Goal: Task Accomplishment & Management: Complete application form

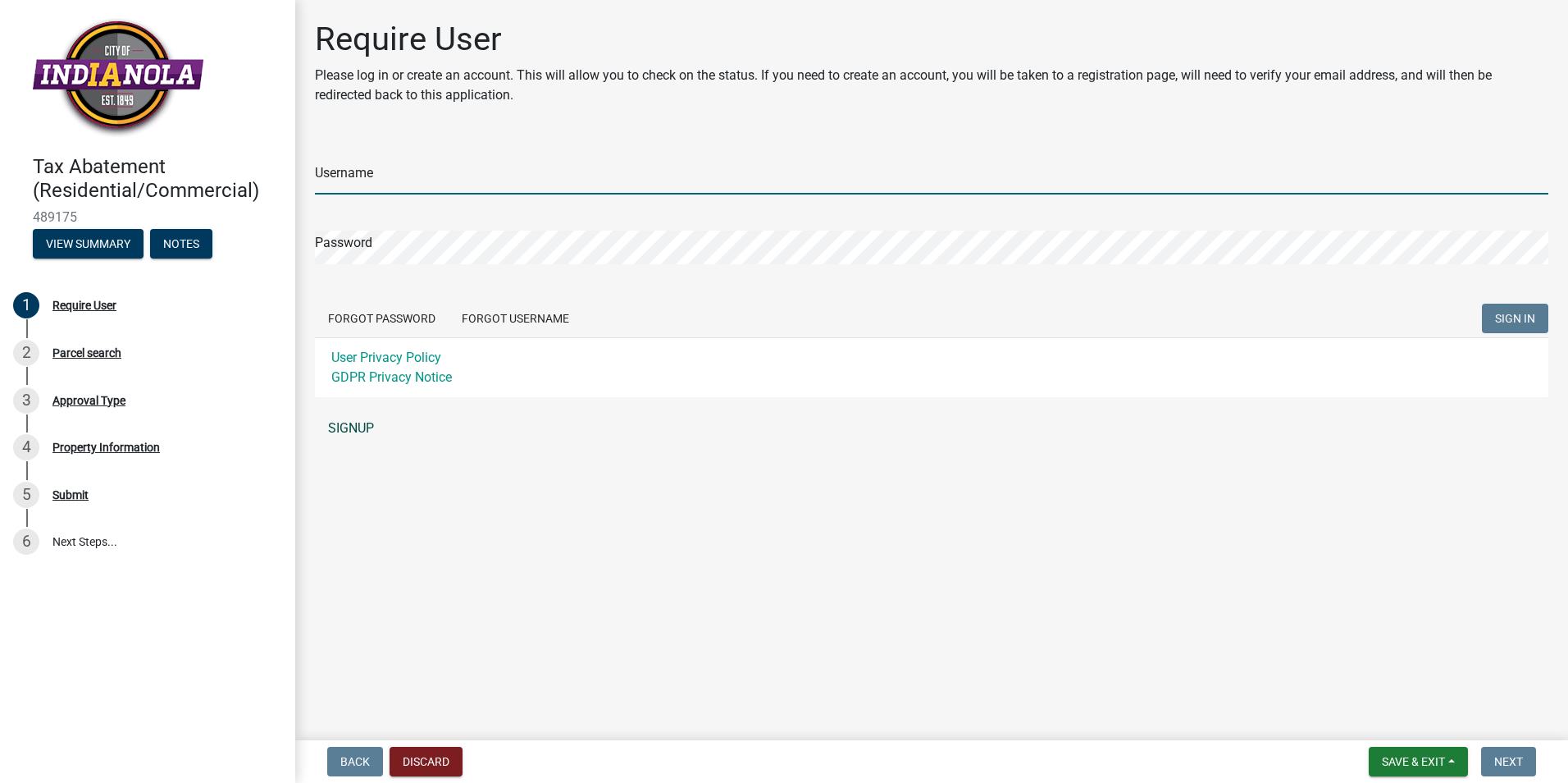
type input "[PERSON_NAME]"
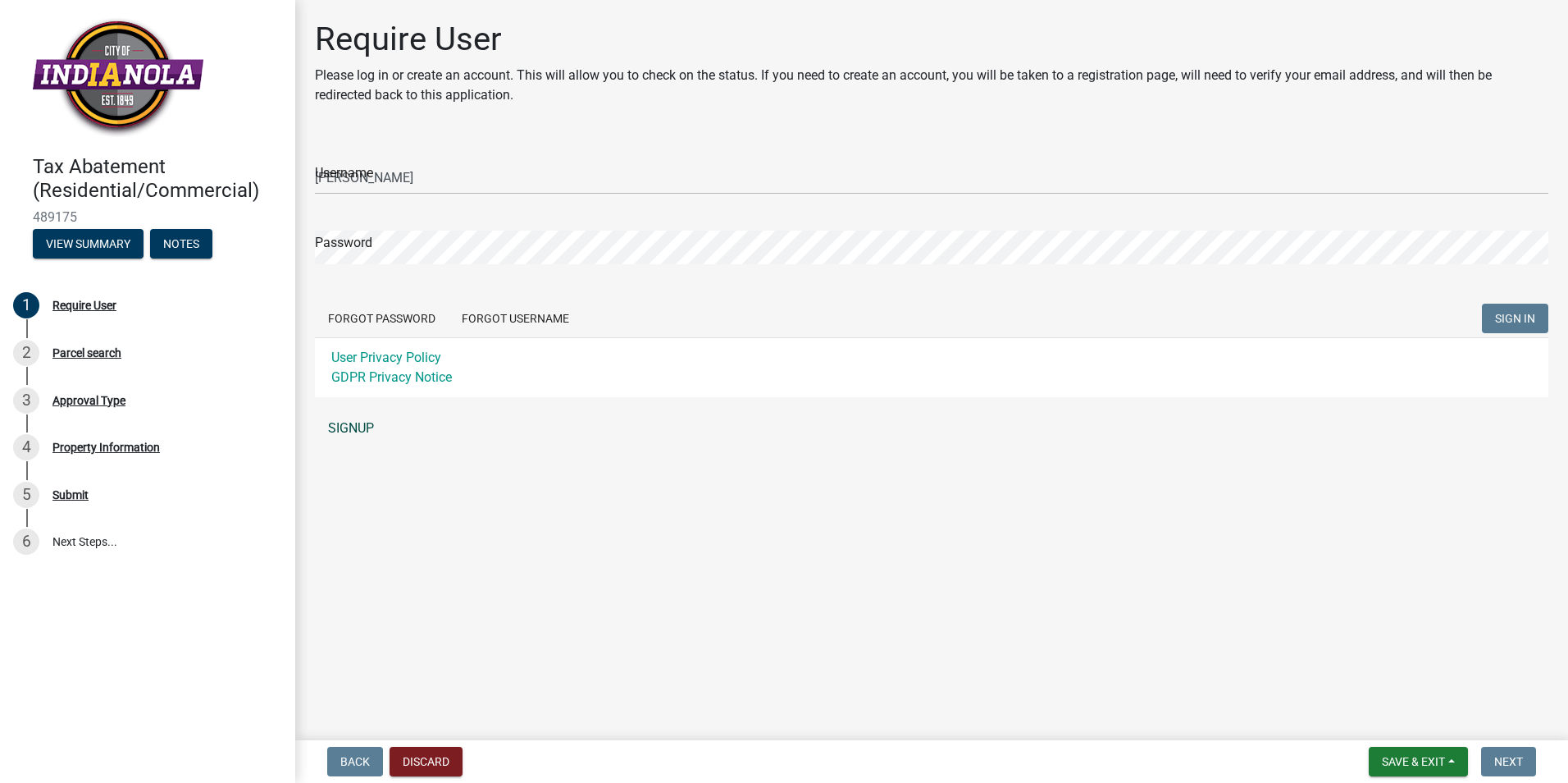
click at [337, 425] on link "SIGNUP" at bounding box center [932, 428] width 1234 height 32
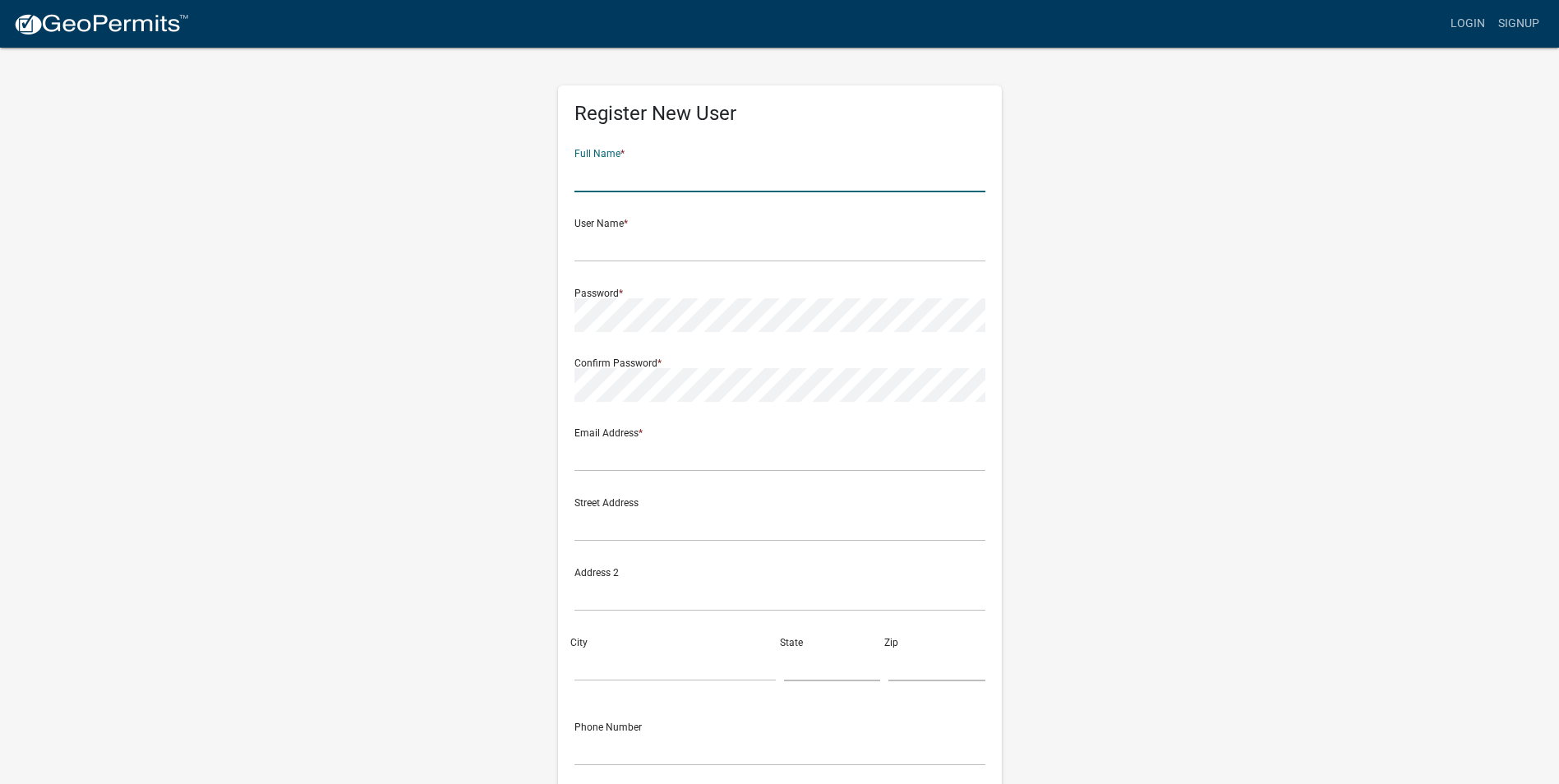
click at [605, 187] on input "text" at bounding box center [780, 175] width 411 height 33
type input "charles h agans jr"
click at [643, 248] on input "text" at bounding box center [780, 245] width 411 height 33
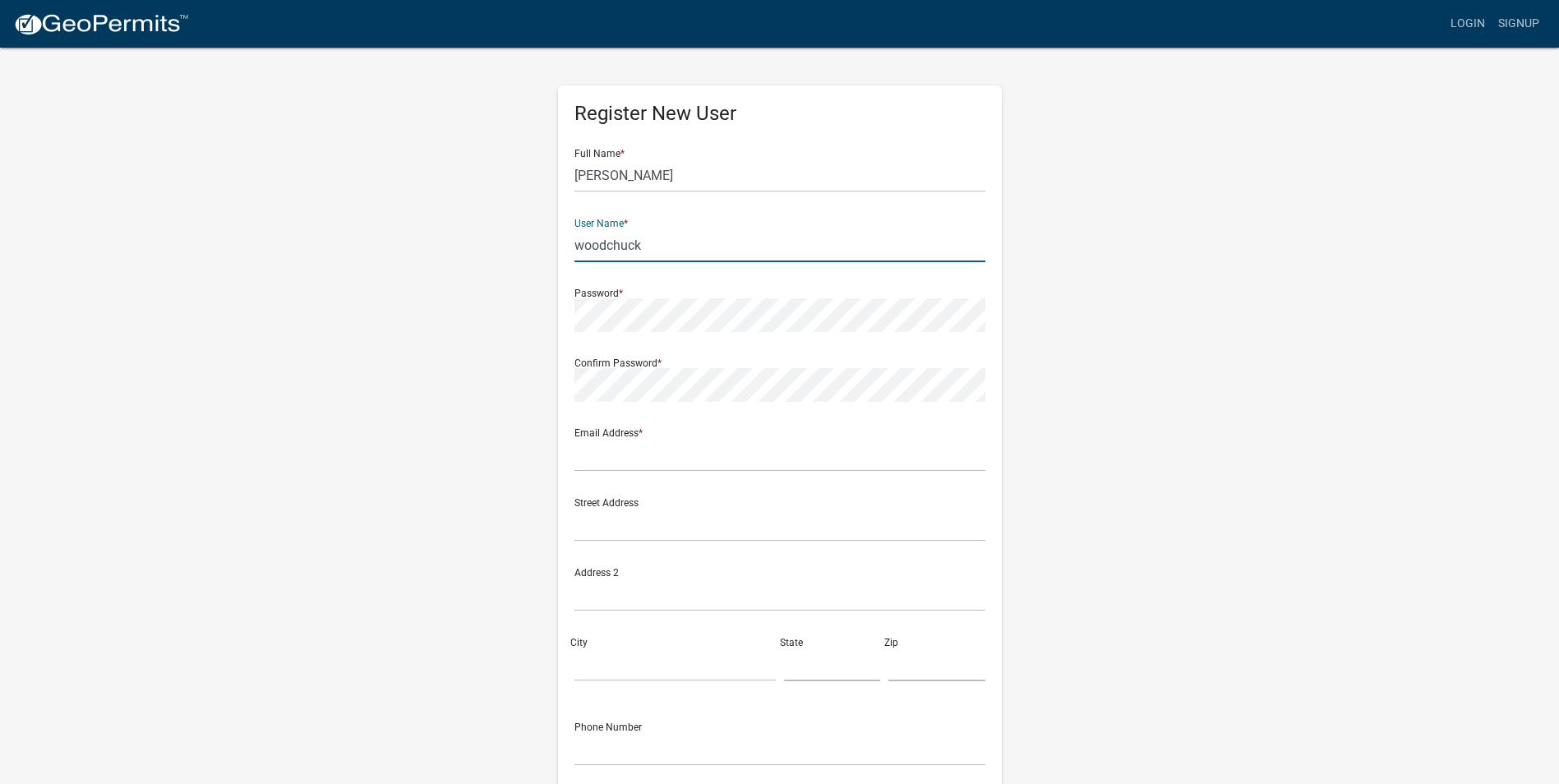
type input "woodchuck"
click at [587, 363] on div "Confirm Password *" at bounding box center [780, 373] width 411 height 57
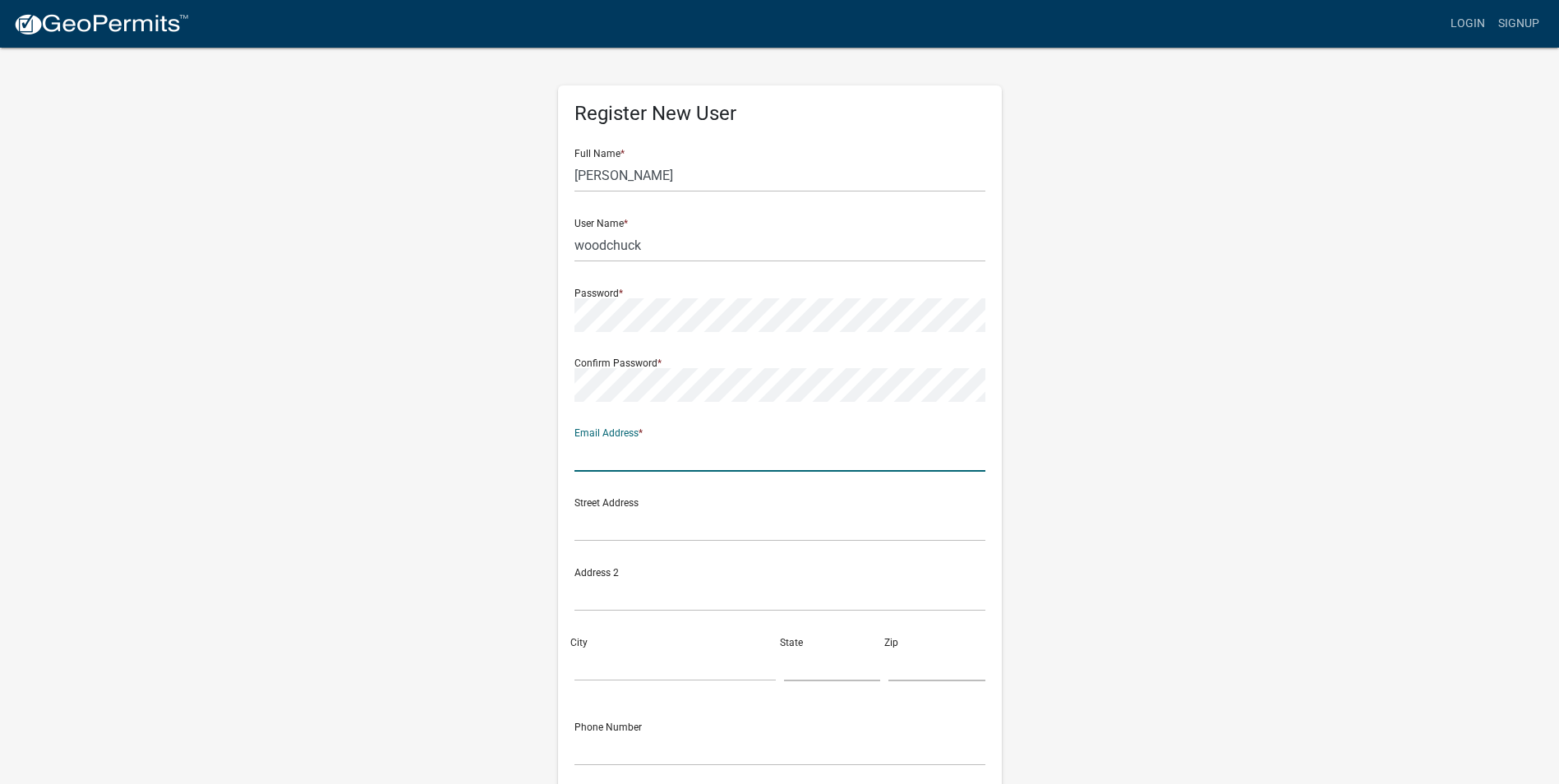
drag, startPoint x: 590, startPoint y: 454, endPoint x: 586, endPoint y: 466, distance: 12.6
click at [590, 455] on input "text" at bounding box center [780, 455] width 411 height 33
type input "cmagans@msn.com"
drag, startPoint x: 594, startPoint y: 508, endPoint x: 582, endPoint y: 608, distance: 100.7
click at [593, 508] on input "text" at bounding box center [780, 524] width 411 height 33
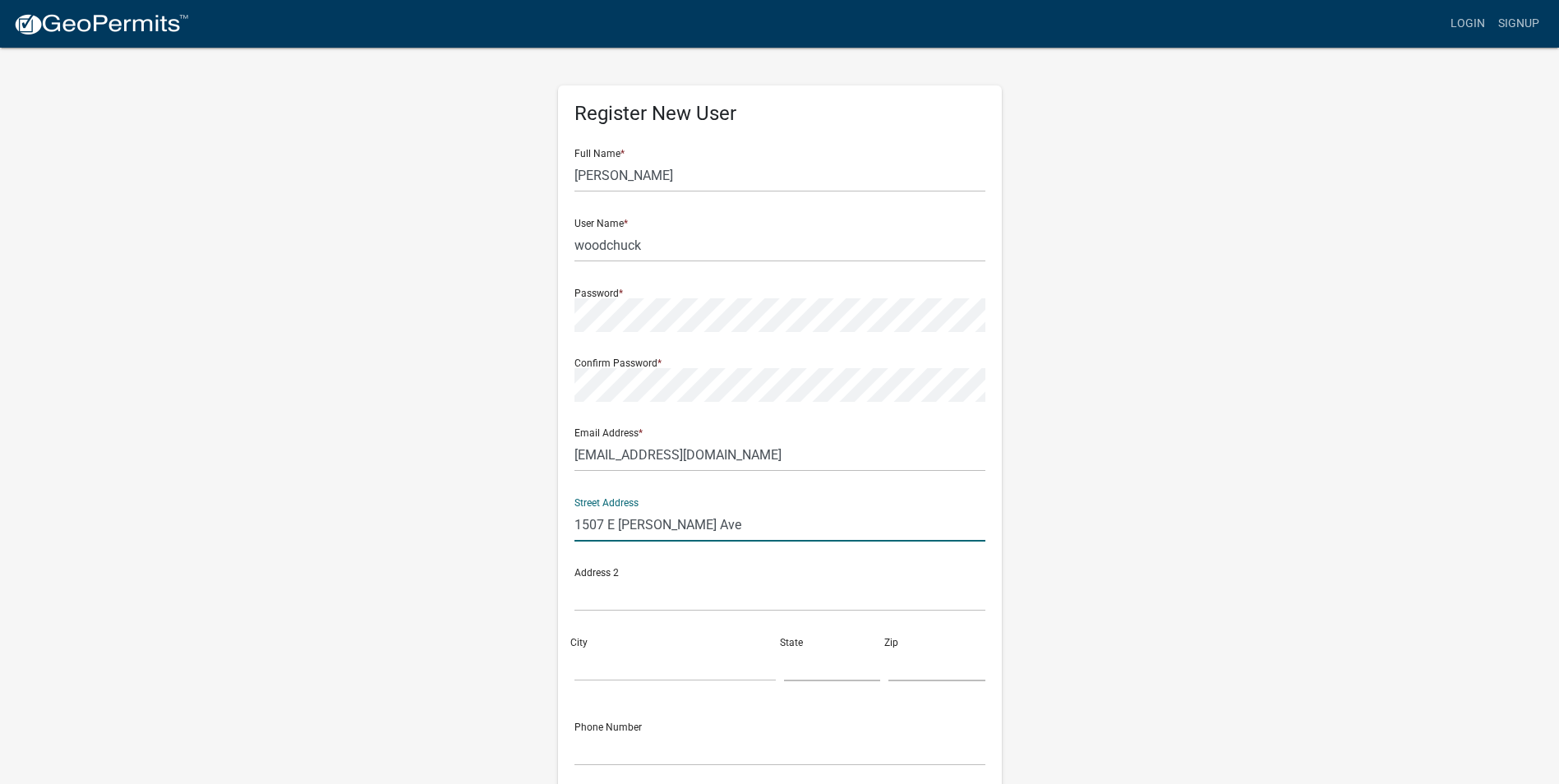
type input "1507 E Girard Ave"
drag, startPoint x: 607, startPoint y: 658, endPoint x: 670, endPoint y: 671, distance: 64.3
click at [607, 658] on input "City" at bounding box center [675, 664] width 201 height 33
type input "indianola"
click at [927, 661] on input "text" at bounding box center [936, 664] width 97 height 33
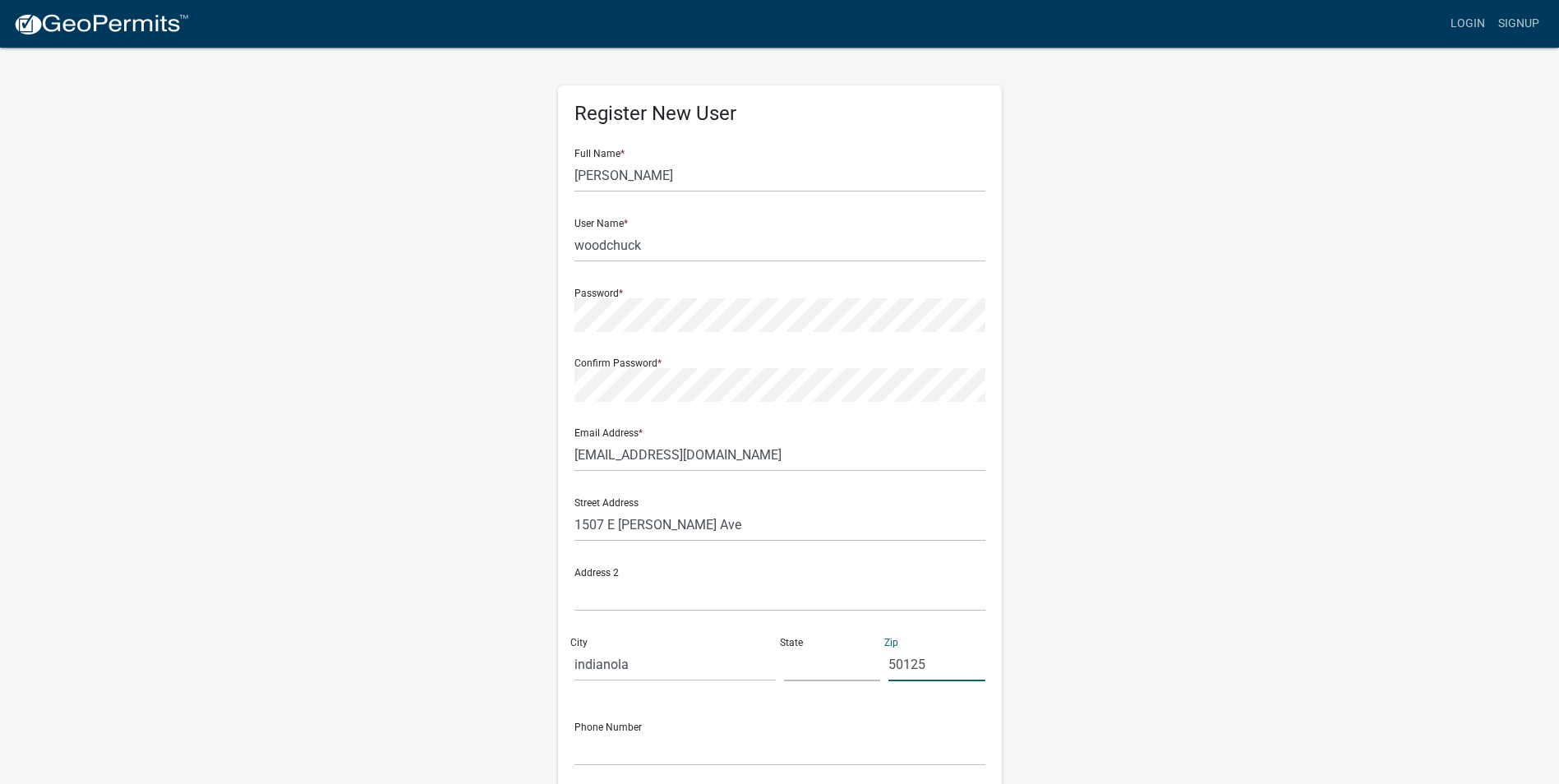
type input "50125"
click at [571, 742] on div "Register New User Full Name * charles h agans jr User Name * woodchuck Password…" at bounding box center [780, 478] width 444 height 785
click at [594, 761] on input "text" at bounding box center [780, 749] width 411 height 33
drag, startPoint x: 1184, startPoint y: 644, endPoint x: 1163, endPoint y: 711, distance: 70.2
click at [1163, 711] on div "Register New User Full Name * charles h agans jr User Name * woodchuck Password…" at bounding box center [780, 486] width 936 height 880
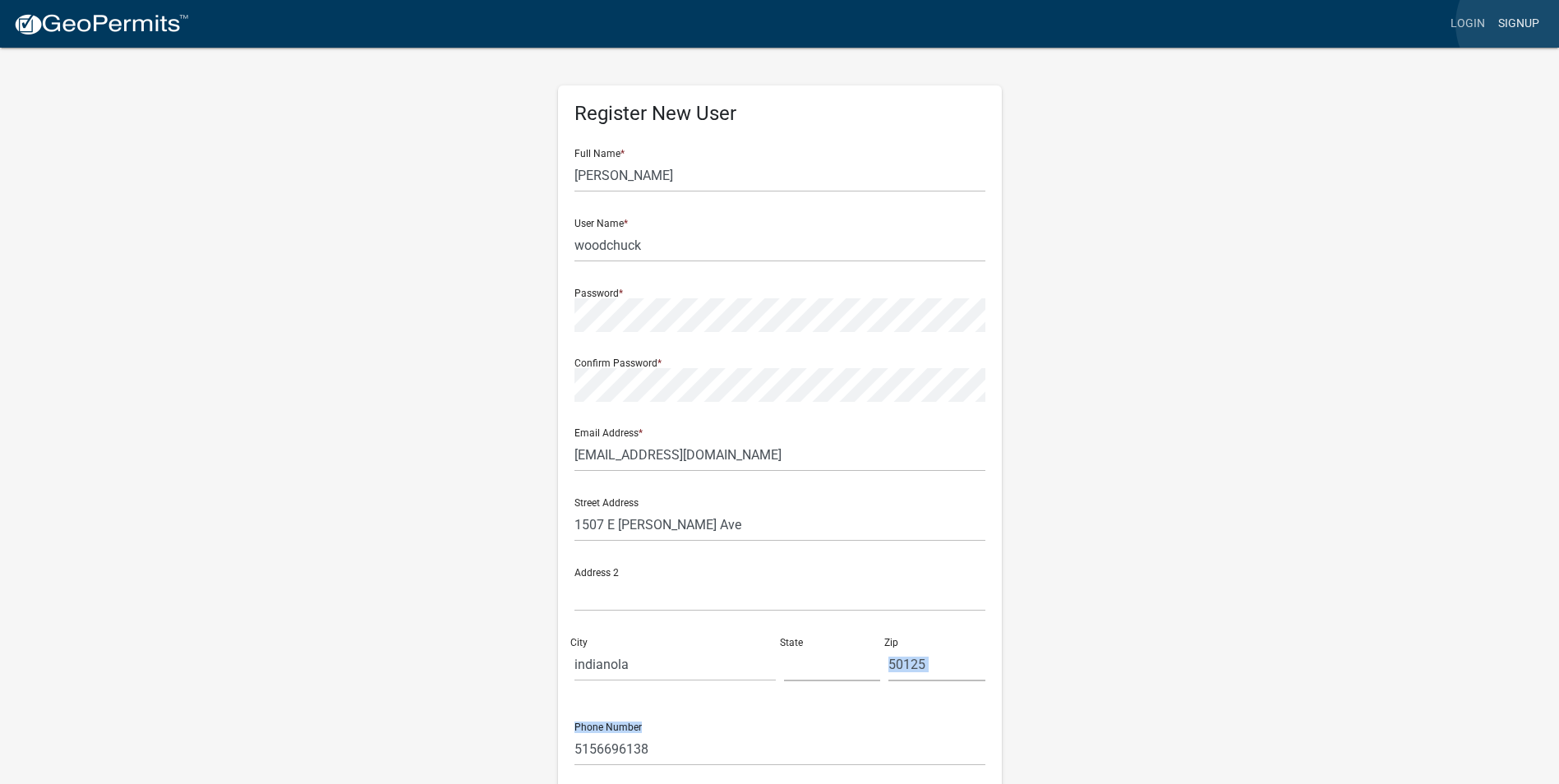
click at [1523, 24] on link "Signup" at bounding box center [1518, 24] width 54 height 32
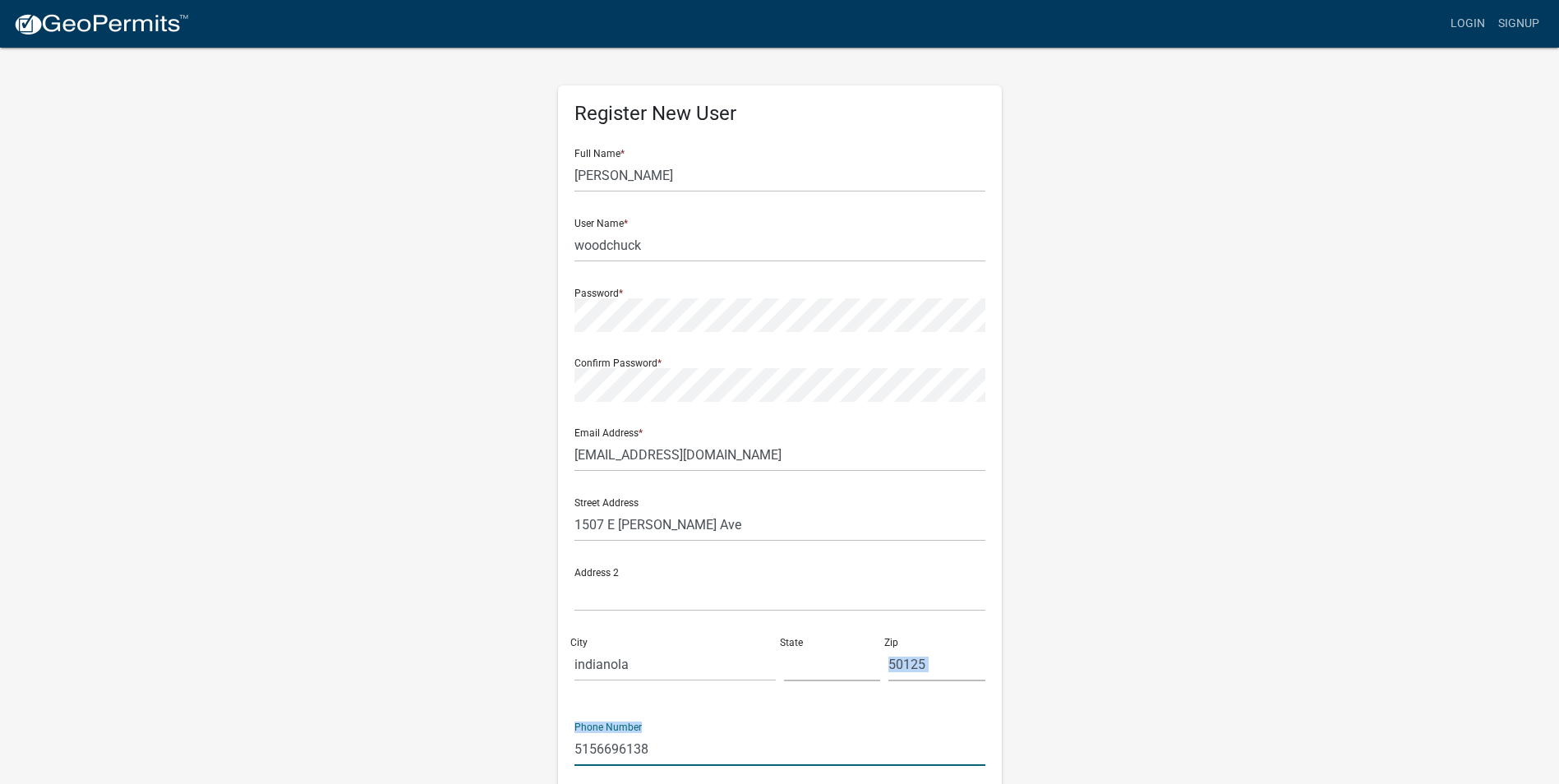
click at [628, 751] on input "5156696138" at bounding box center [780, 749] width 411 height 33
click at [650, 747] on input "5156696138" at bounding box center [780, 749] width 411 height 33
type input "515-669-6138"
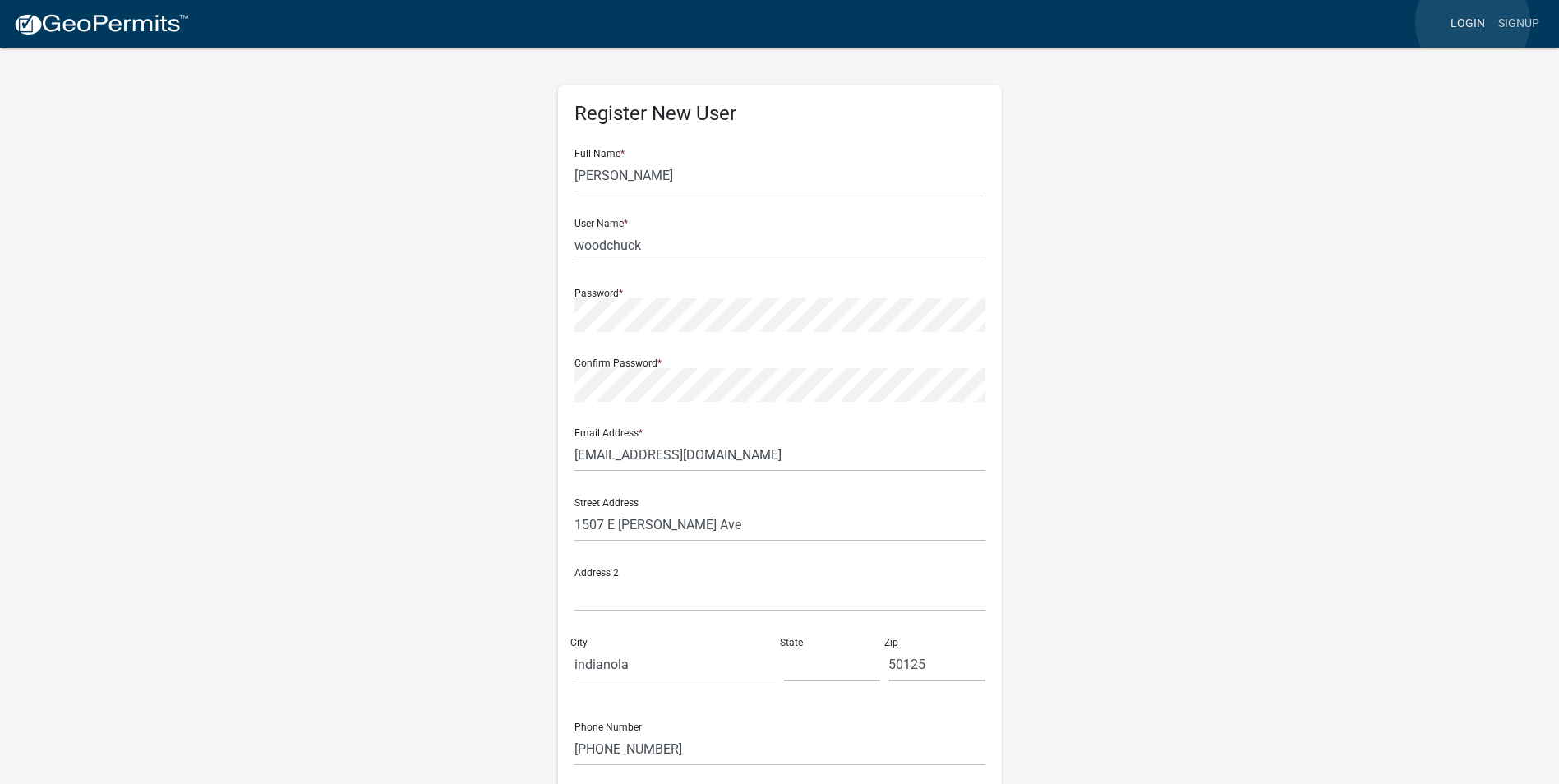
click at [1472, 22] on link "Login" at bounding box center [1467, 24] width 47 height 32
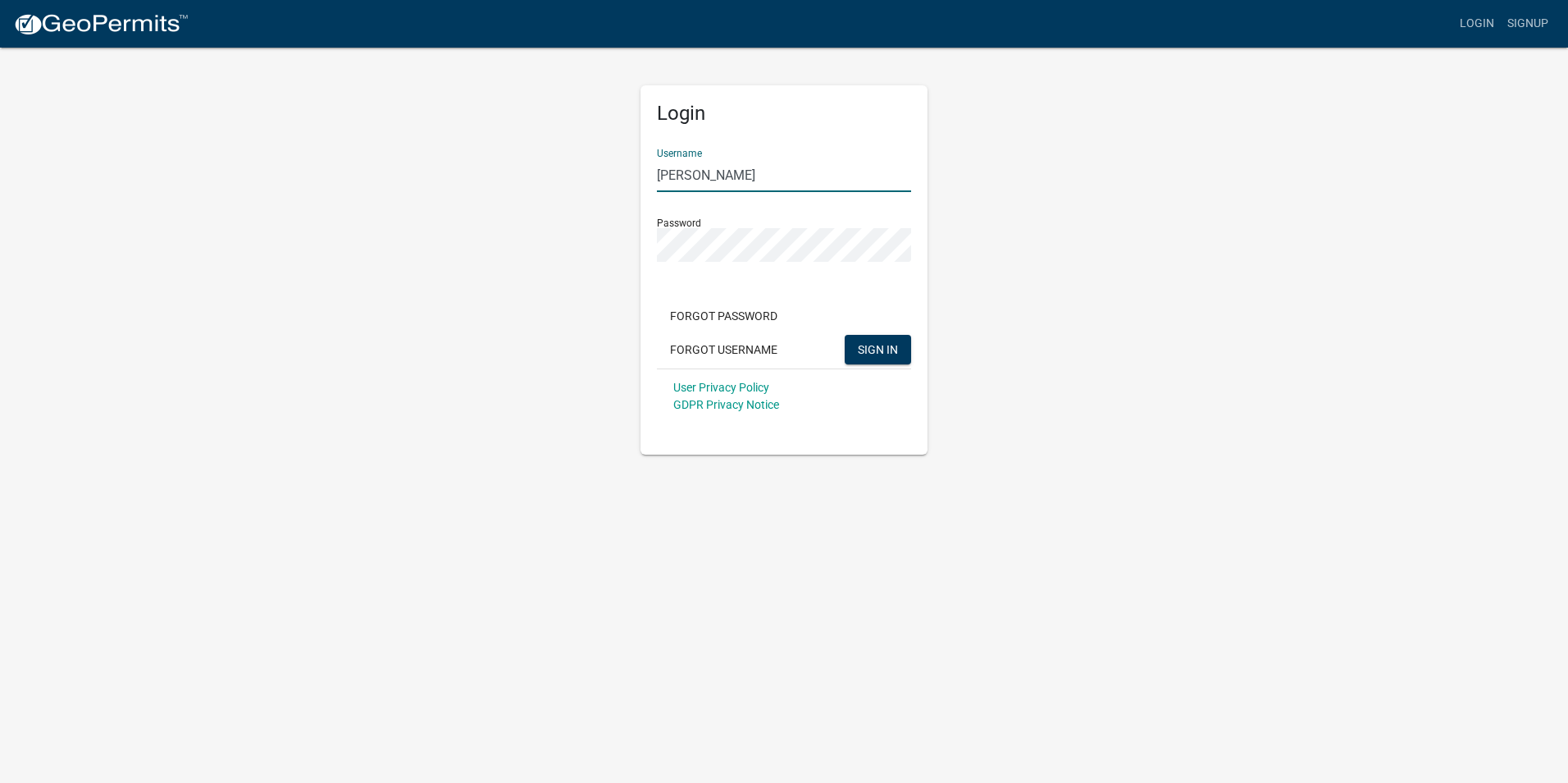
drag, startPoint x: 731, startPoint y: 178, endPoint x: 633, endPoint y: 171, distance: 98.2
click at [633, 171] on div "Login Username ryan phipps Password Forgot Password Forgot Username SIGN IN Use…" at bounding box center [784, 250] width 311 height 409
type input "woodchuck"
click at [529, 243] on div "Login Username woodchuck Password Forgot Password Forgot Username SIGN IN User …" at bounding box center [784, 250] width 935 height 409
click at [1060, 472] on body "Internet Explorer does NOT work with GeoPermits. Get a new browser for more sec…" at bounding box center [784, 391] width 1568 height 783
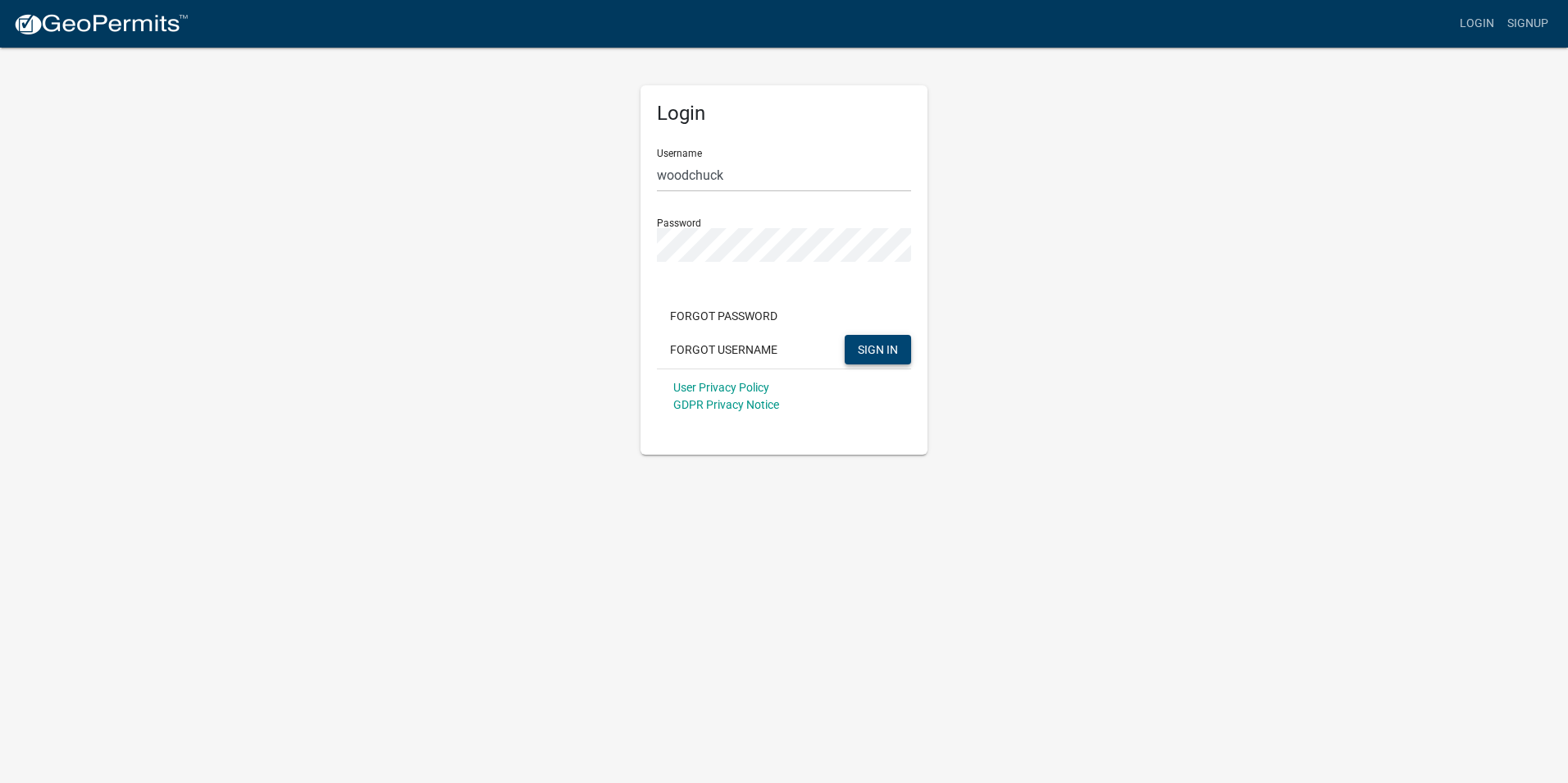
click at [883, 346] on span "SIGN IN" at bounding box center [877, 348] width 40 height 13
click at [646, 248] on div "Login Username woodchuck Password Forgot Password Forgot Username SIGN IN User …" at bounding box center [784, 270] width 287 height 369
click at [1101, 363] on div "Login Username woodchuck Password Forgot Password Forgot Username SIGN IN User …" at bounding box center [784, 250] width 935 height 409
click at [860, 341] on button "SIGN IN" at bounding box center [878, 349] width 67 height 30
click at [1512, 21] on link "Signup" at bounding box center [1527, 24] width 54 height 32
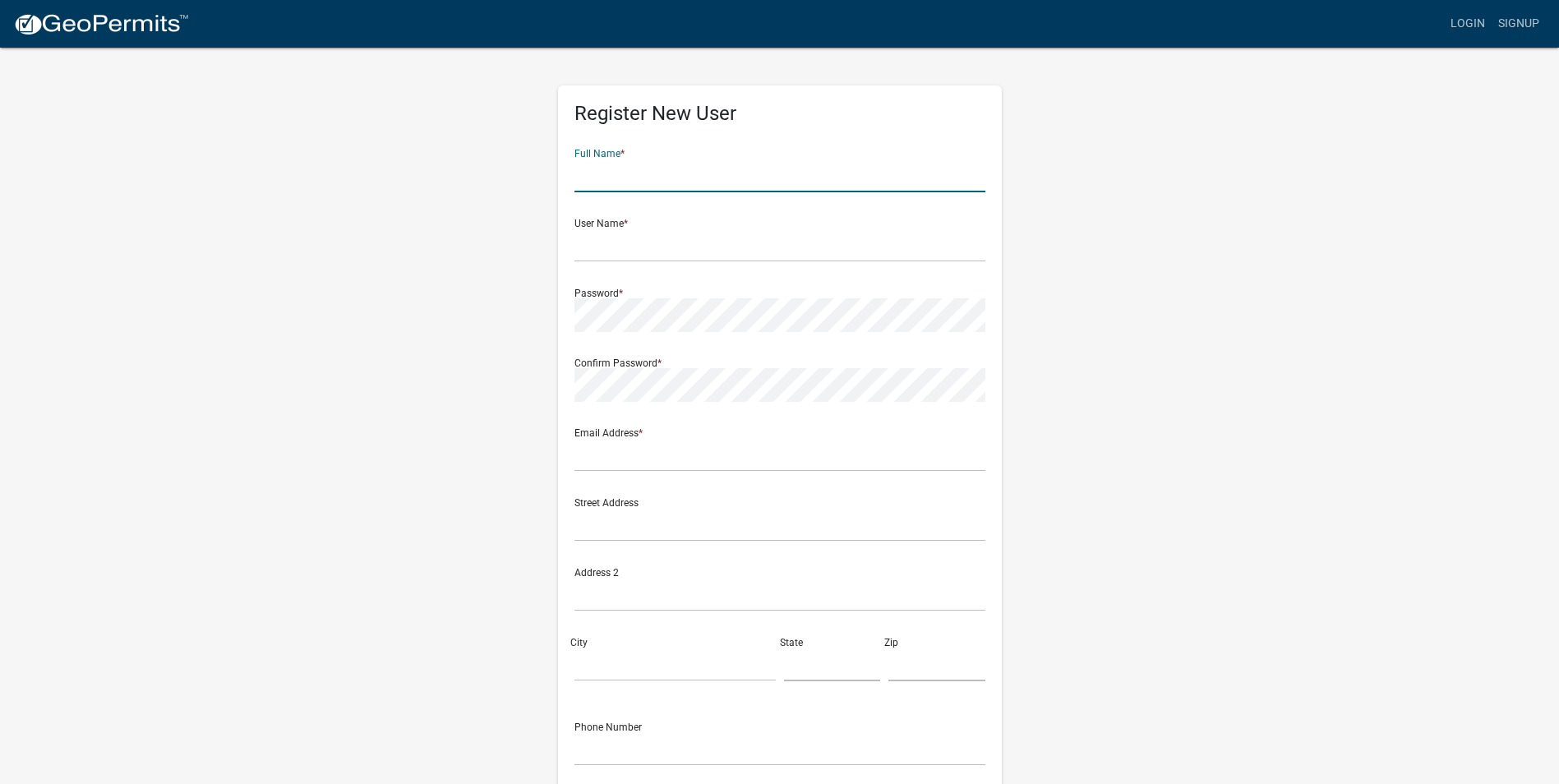
click at [636, 187] on input "text" at bounding box center [780, 175] width 411 height 33
type input "Charles H AgansJr"
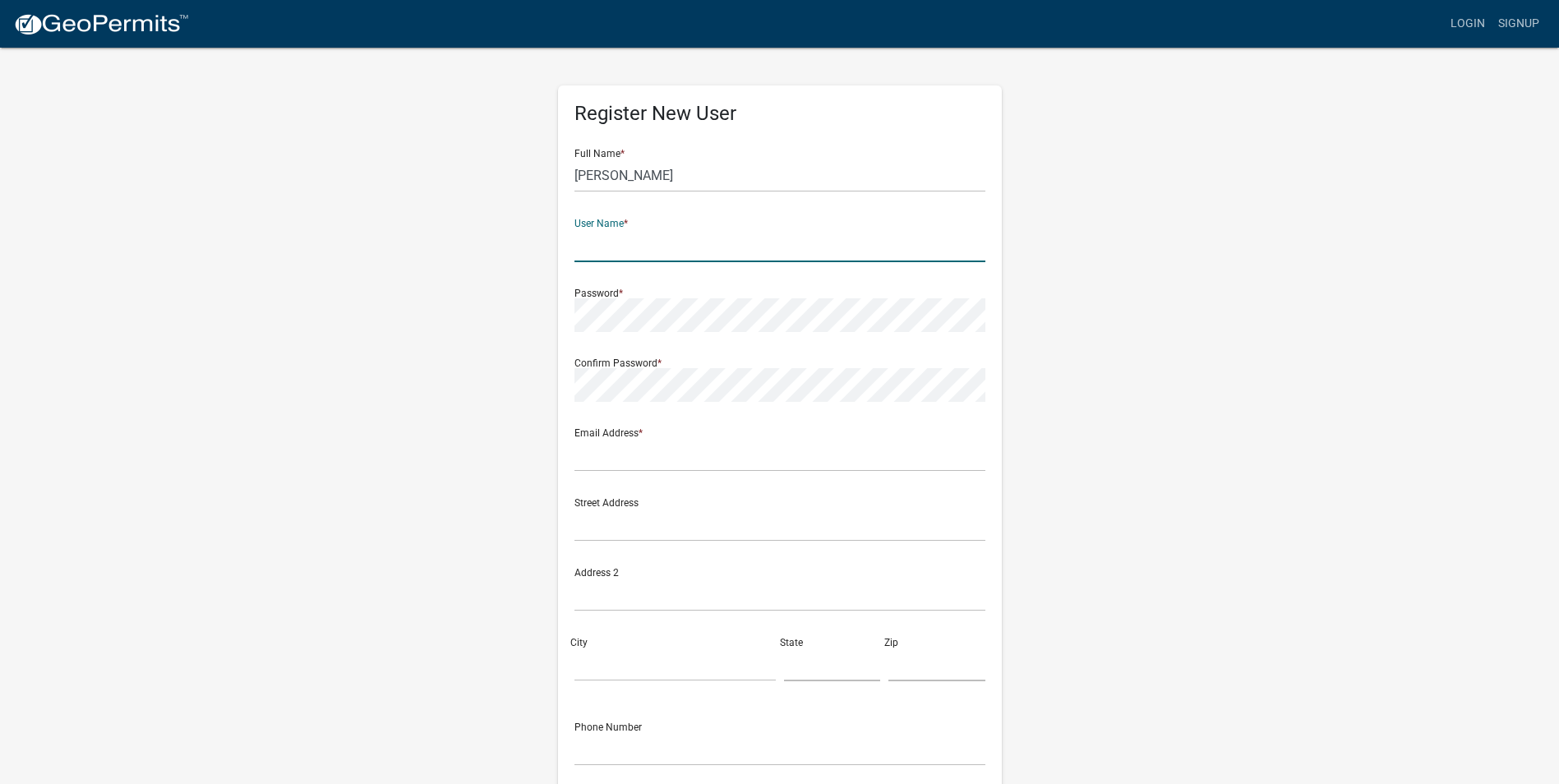
click at [613, 251] on input "text" at bounding box center [780, 245] width 411 height 33
type input "woodchuck"
click at [553, 303] on div "Register New User Full Name * Charles H AgansJr User Name * woodchuck Password …" at bounding box center [780, 486] width 469 height 880
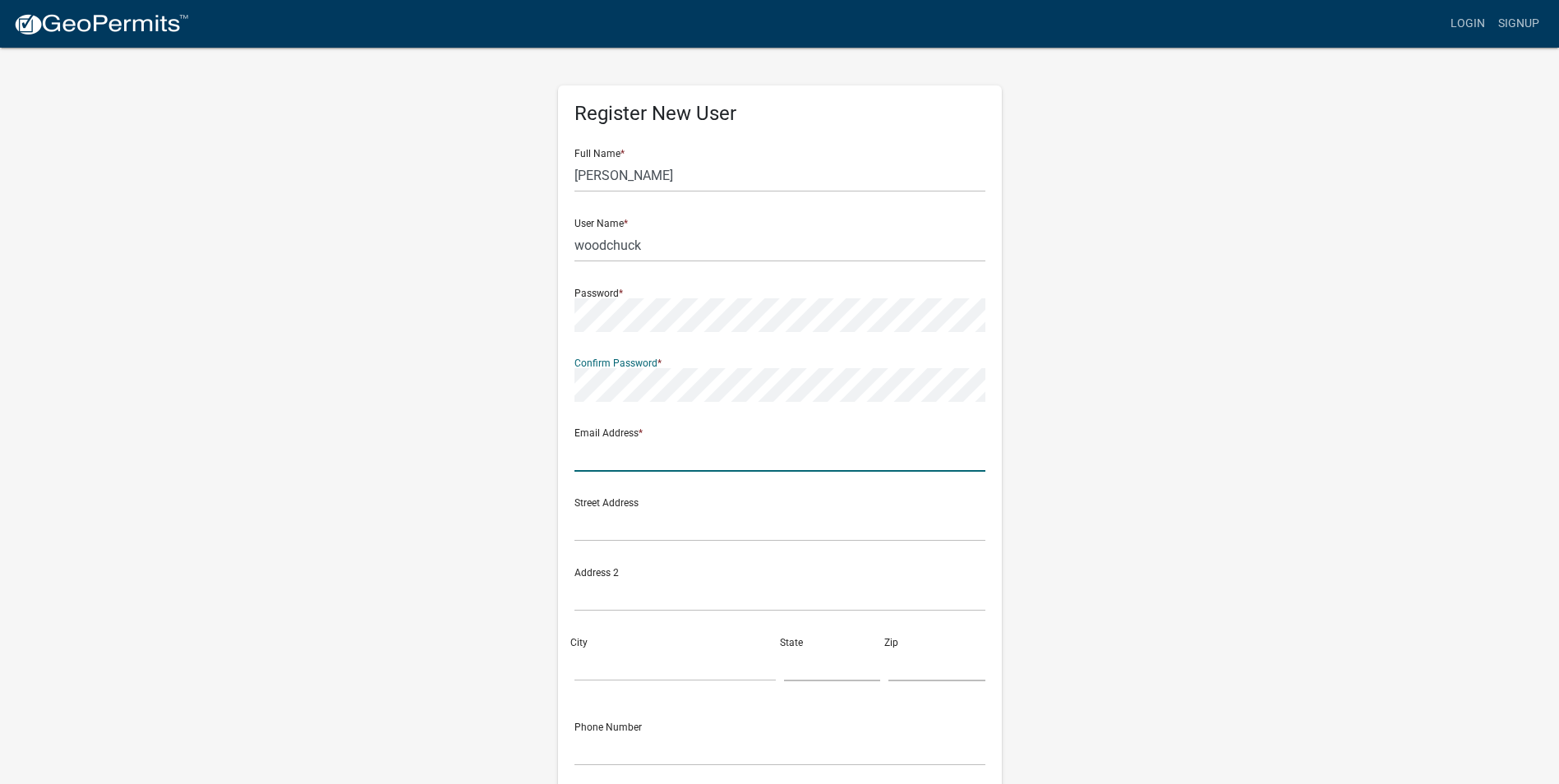
click at [575, 456] on input "text" at bounding box center [780, 455] width 411 height 33
type input "cmagans@msn.com"
type input "1507 E Girard Ave"
type input "indianola"
type input "50125"
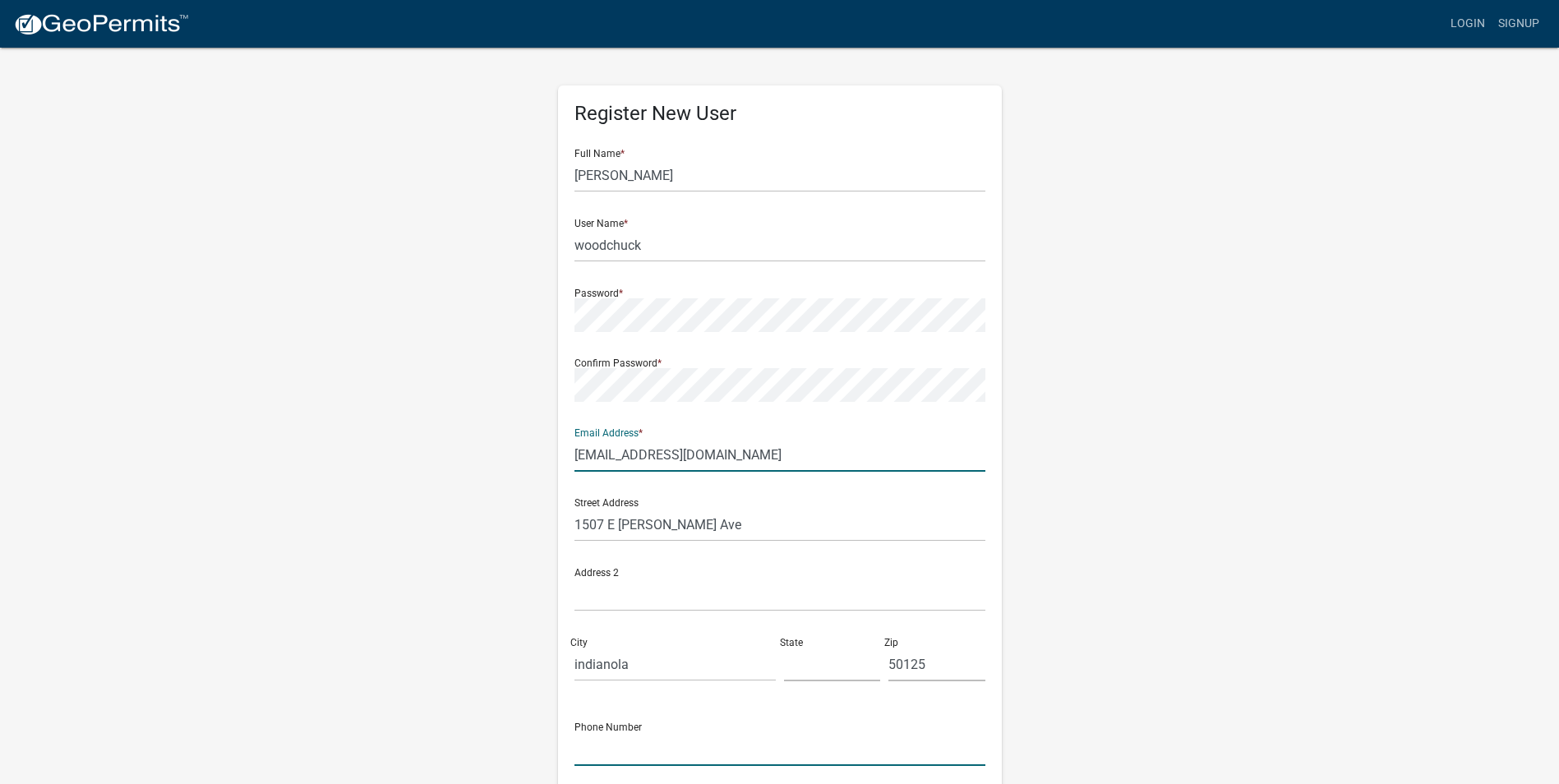
type input "515-669-6138"
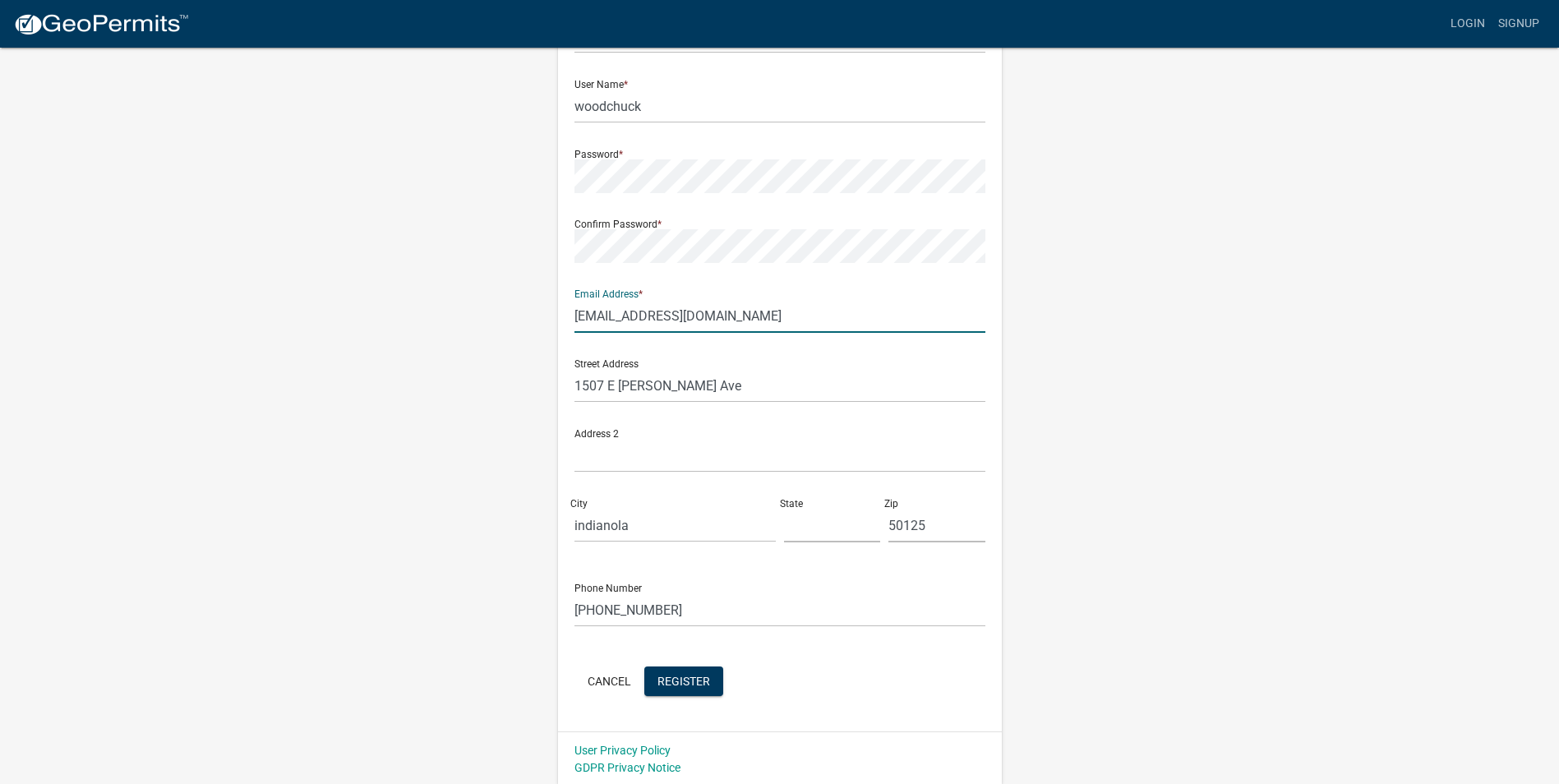
scroll to position [141, 0]
click at [671, 678] on span "Register" at bounding box center [683, 677] width 53 height 13
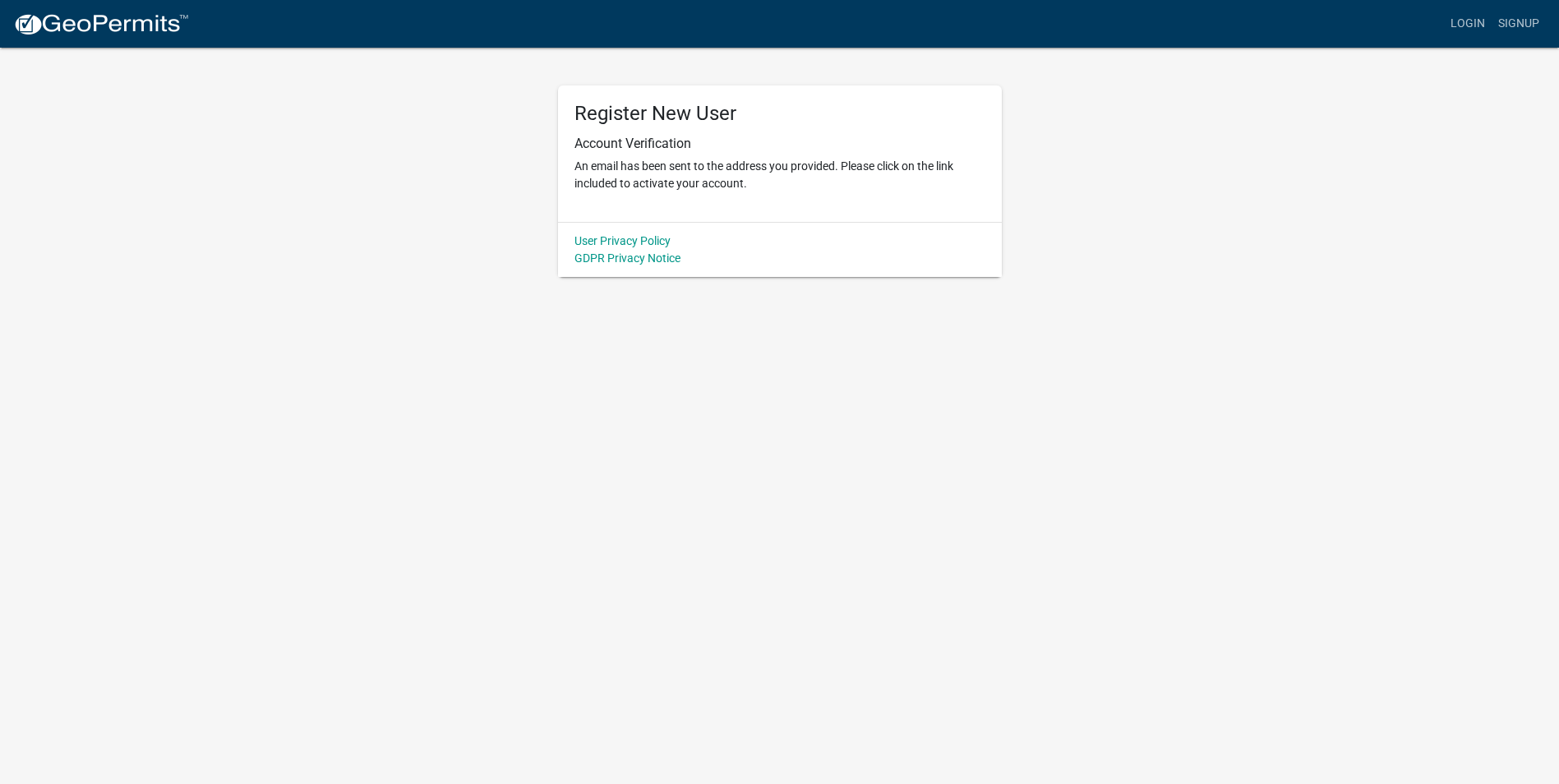
scroll to position [0, 0]
click at [607, 212] on div "Register New User Account Verification An email has been sent to the address yo…" at bounding box center [785, 153] width 444 height 136
click at [956, 162] on p "An email has been sent to the address you provided. Please click on the link in…" at bounding box center [785, 174] width 411 height 34
click at [1482, 22] on link "Login" at bounding box center [1479, 24] width 47 height 32
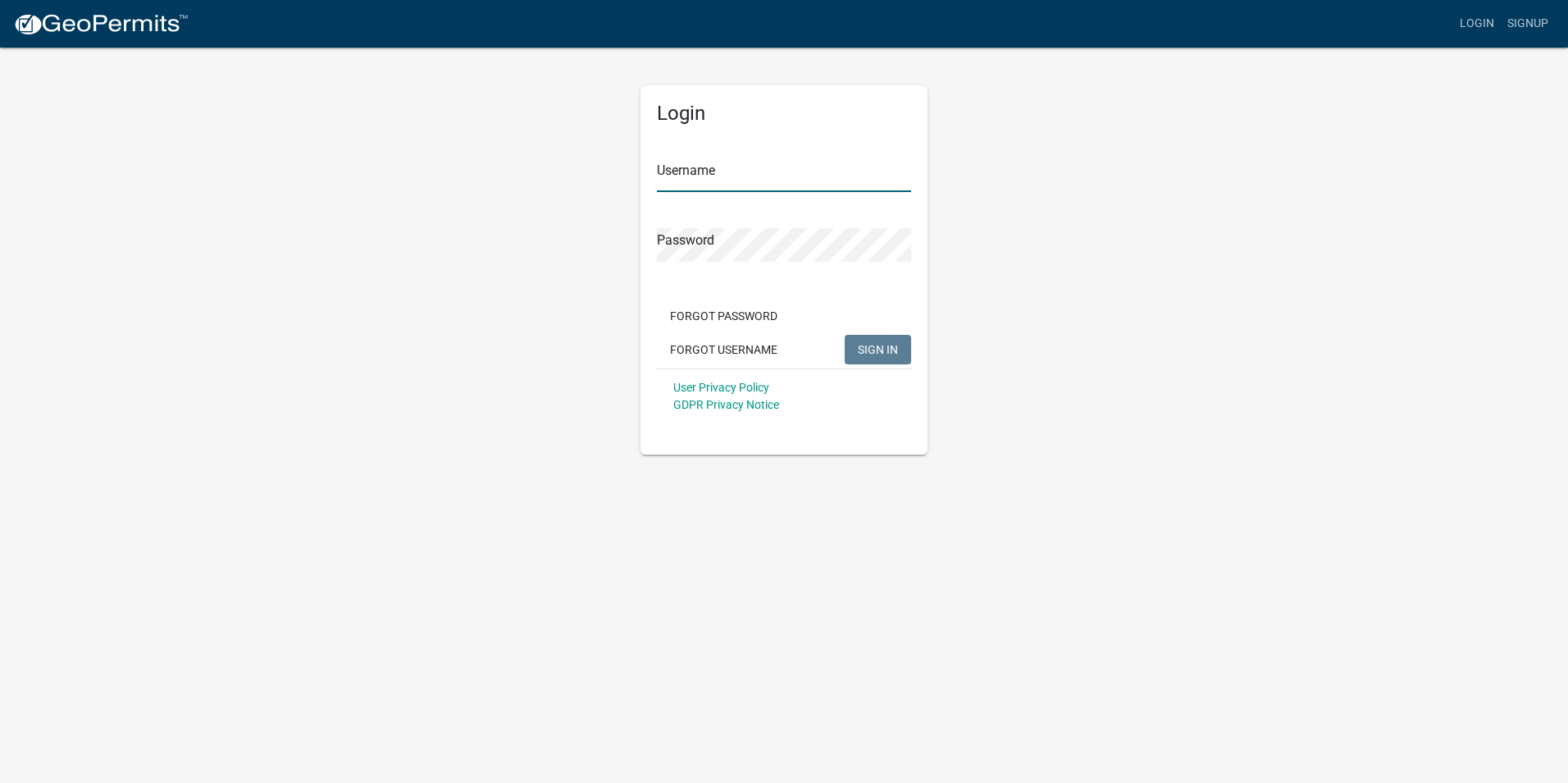
type input "woodchuck"
click at [882, 355] on span "SIGN IN" at bounding box center [877, 348] width 40 height 13
click at [1522, 22] on link "Signup" at bounding box center [1527, 24] width 54 height 32
type input "woodchuck"
drag, startPoint x: 770, startPoint y: 181, endPoint x: 631, endPoint y: 181, distance: 139.0
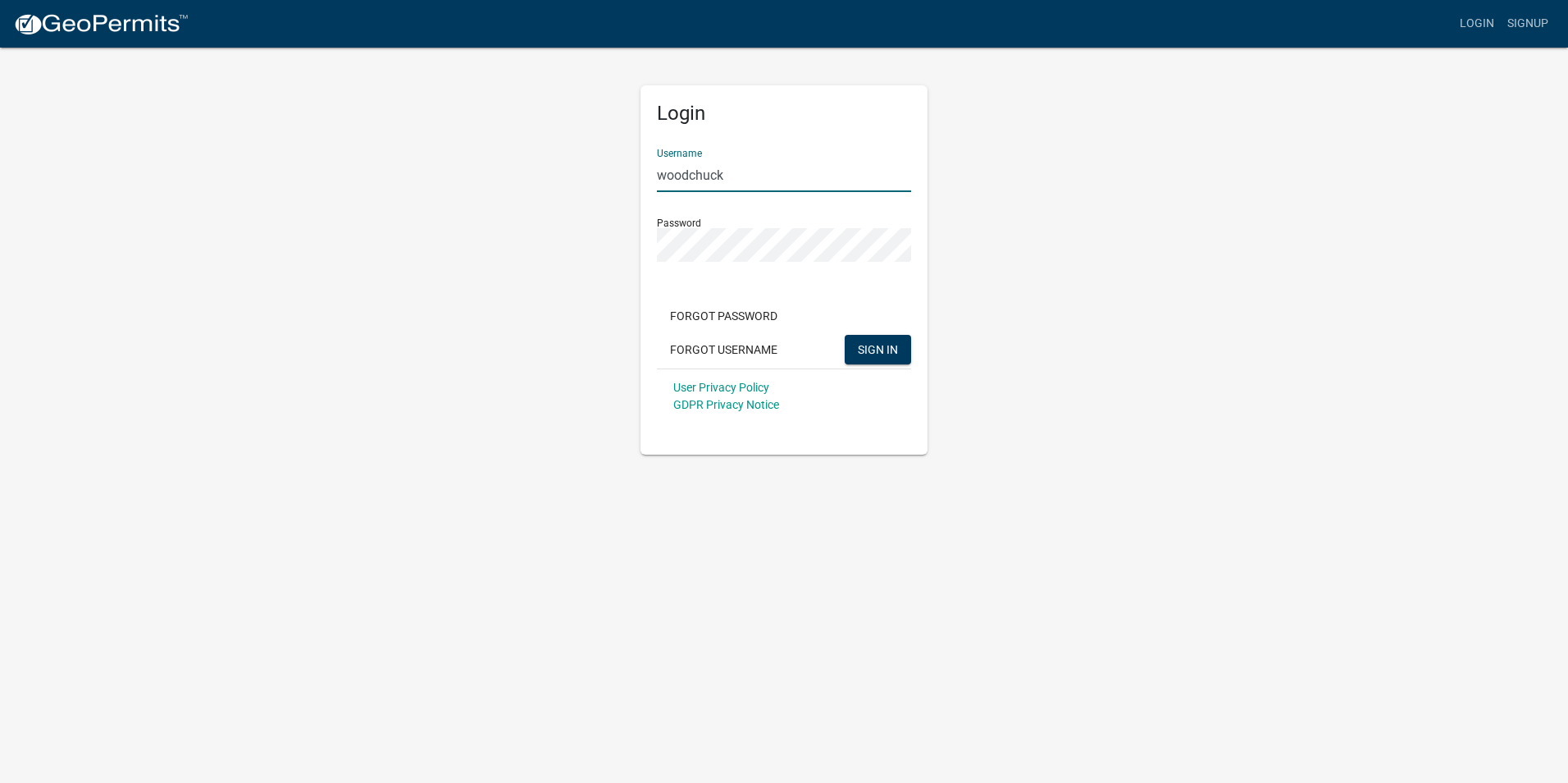
click at [631, 181] on div "Login Username woodchuck Password Forgot Password Forgot Username SIGN IN User …" at bounding box center [784, 250] width 311 height 409
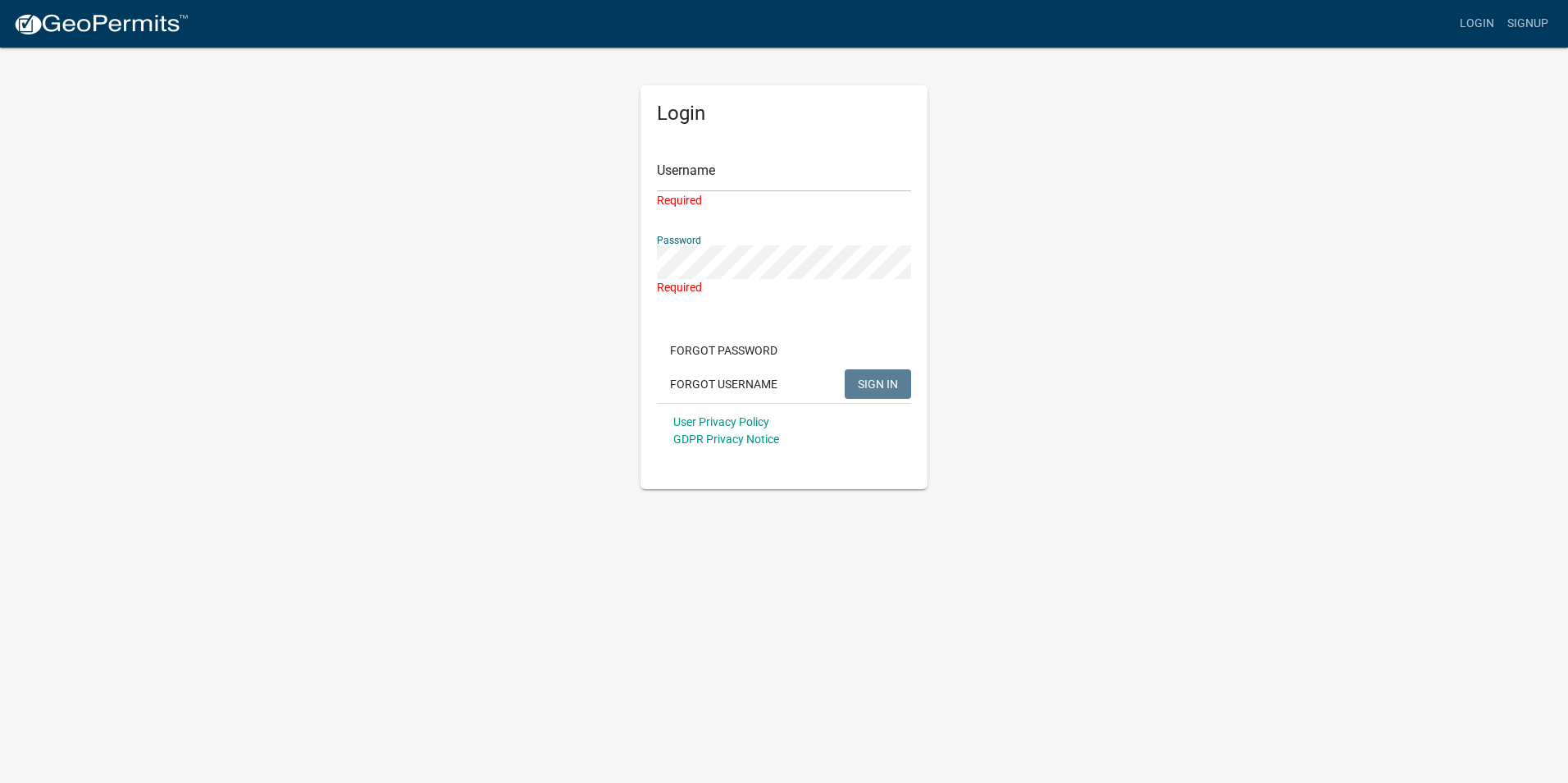
click at [583, 290] on div "Login Username Required Password Required Forgot Password Forgot Username SIGN …" at bounding box center [784, 268] width 935 height 443
click at [726, 183] on input "Username" at bounding box center [784, 175] width 255 height 33
